Goal: Find specific page/section: Find specific page/section

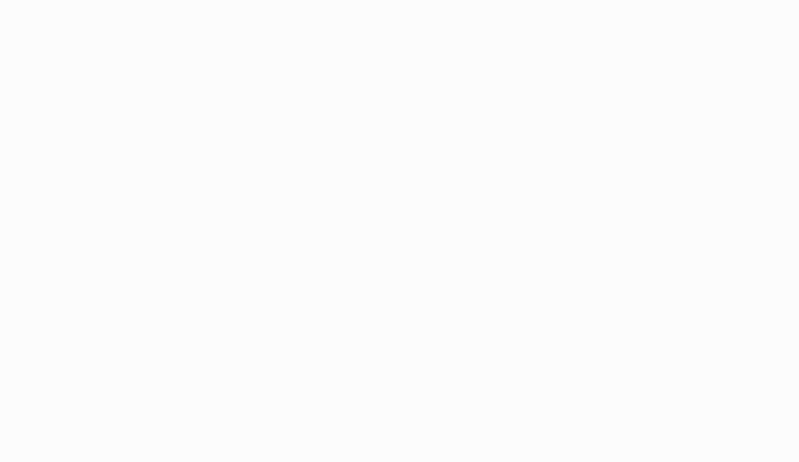
click at [620, 45] on html at bounding box center [399, 231] width 799 height 462
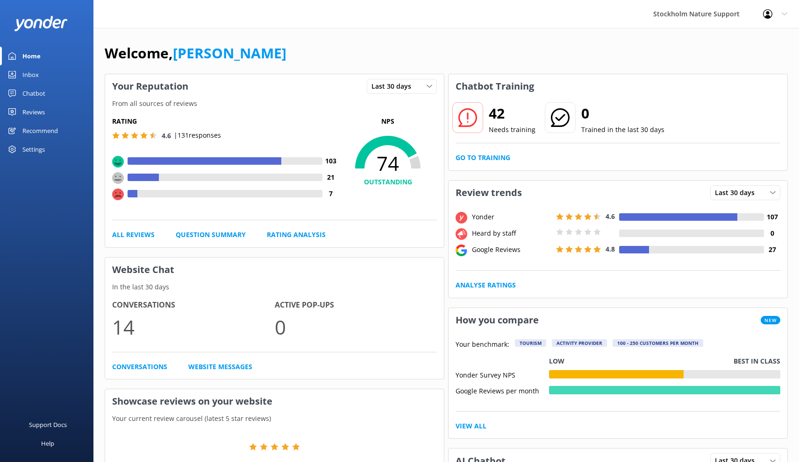
click at [35, 109] on div "Reviews" at bounding box center [33, 112] width 22 height 19
